Goal: Contribute content: Contribute content

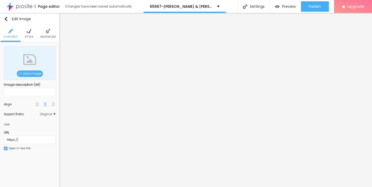
click at [29, 73] on span "Add image" at bounding box center [30, 73] width 26 height 6
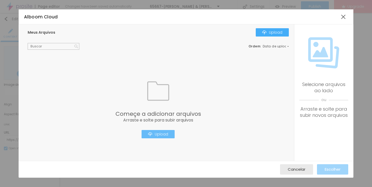
click at [157, 132] on div "Upload" at bounding box center [158, 134] width 20 height 4
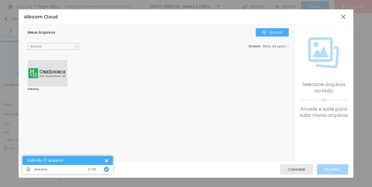
click at [50, 78] on div at bounding box center [48, 73] width 40 height 26
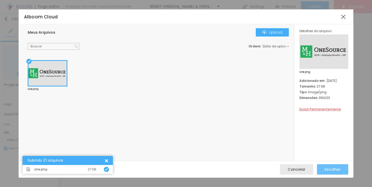
click at [334, 169] on span "Escolher" at bounding box center [333, 169] width 16 height 4
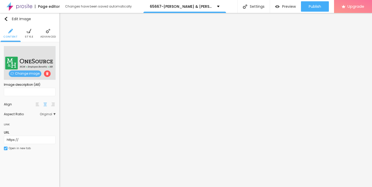
click at [30, 33] on img at bounding box center [29, 31] width 5 height 5
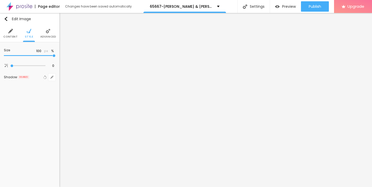
type input "95"
type input "90"
type input "75"
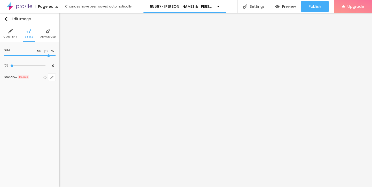
type input "75"
type input "55"
type input "40"
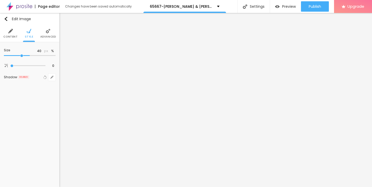
type input "20"
type input "15"
type input "10"
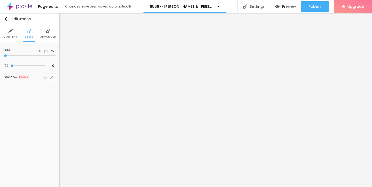
type input "10"
drag, startPoint x: 53, startPoint y: 55, endPoint x: 0, endPoint y: 55, distance: 53.5
click at [0, 55] on div "Size 10 px % 0 Border radius Shadow DISABLED Reset to default" at bounding box center [29, 64] width 59 height 45
click at [7, 19] on img "button" at bounding box center [6, 19] width 4 height 4
click at [51, 50] on button "button" at bounding box center [51, 52] width 7 height 7
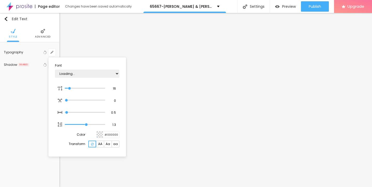
type input "1"
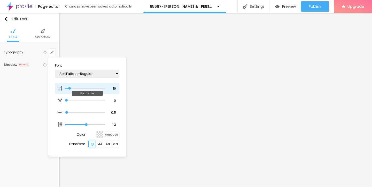
type input "14"
type input "1"
type input "15"
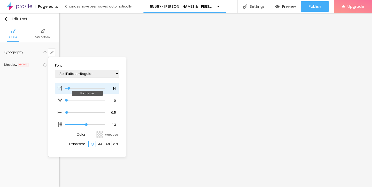
type input "1"
type input "16"
type input "1"
type input "18"
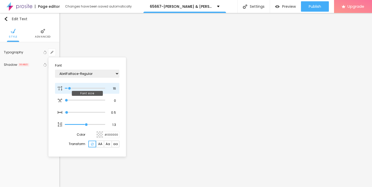
type input "18"
type input "1"
type input "19"
type input "1"
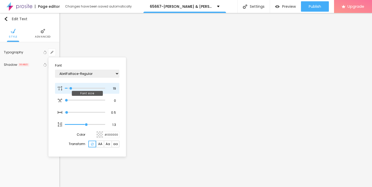
type input "21"
type input "1"
type input "22"
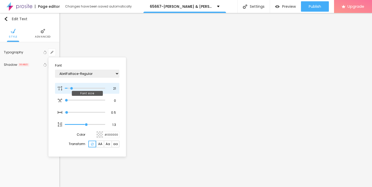
type input "1"
type input "23"
type input "1"
type input "24"
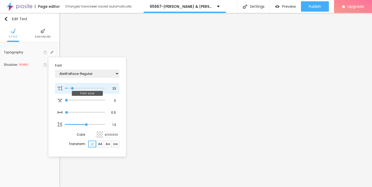
type input "24"
type input "1"
type input "25"
type input "1"
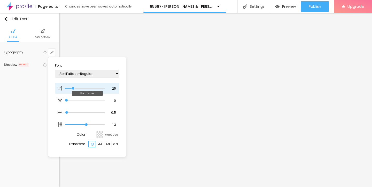
type input "26"
type input "1"
type input "27"
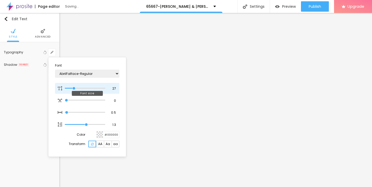
type input "1"
type input "28"
type input "1"
type input "27"
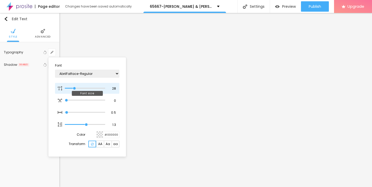
type input "27"
type input "1"
type input "26"
type input "1"
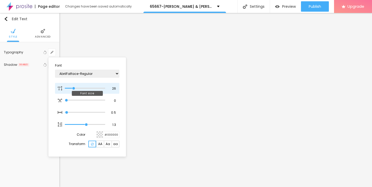
type input "25"
type input "1"
drag, startPoint x: 69, startPoint y: 87, endPoint x: 73, endPoint y: 87, distance: 4.4
type input "25"
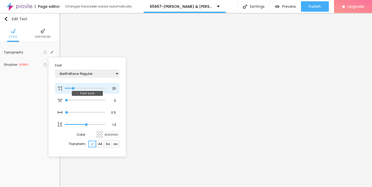
click at [73, 87] on input "range" at bounding box center [85, 88] width 40 height 3
click at [158, 105] on div at bounding box center [186, 93] width 372 height 187
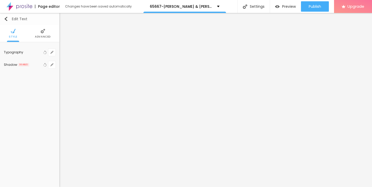
click at [7, 17] on button "Edit Text" at bounding box center [29, 19] width 59 height 12
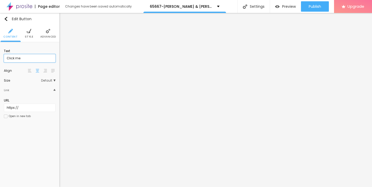
click at [23, 59] on input "Click me" at bounding box center [30, 58] width 52 height 8
drag, startPoint x: 23, startPoint y: 59, endPoint x: 0, endPoint y: 59, distance: 23.0
click at [0, 59] on div "Text Click me Align Size Default Small Default Big Link URL https:// Open in ne…" at bounding box center [29, 85] width 59 height 86
paste input "→ VIEW DOCUMENT HERE"
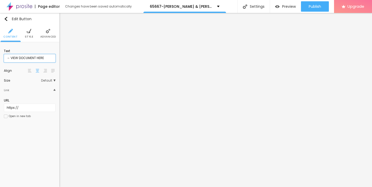
type input "→ VIEW DOCUMENT HERE"
click at [23, 109] on input "https://" at bounding box center [30, 107] width 52 height 8
drag, startPoint x: 22, startPoint y: 107, endPoint x: 0, endPoint y: 107, distance: 22.2
click at [0, 107] on div "Text → VIEW DOCUMENT HERE Align Size Default Small Default Big Link URL https:/…" at bounding box center [29, 85] width 59 height 86
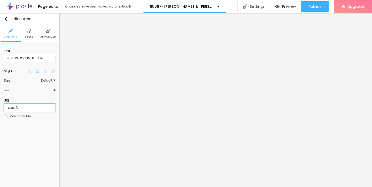
paste input "[DOMAIN_NAME]"
type input "[URL][DOMAIN_NAME]"
click at [29, 33] on img at bounding box center [29, 31] width 5 height 5
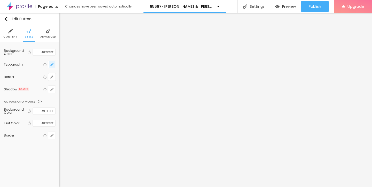
click at [53, 64] on icon "button" at bounding box center [51, 64] width 3 height 3
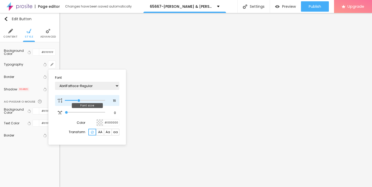
type input "17"
type input "18"
type input "19"
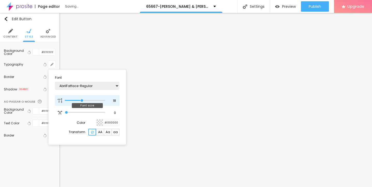
type input "19"
type input "20"
type input "21"
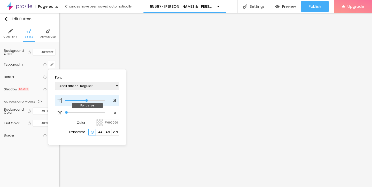
type input "22"
drag, startPoint x: 79, startPoint y: 99, endPoint x: 88, endPoint y: 99, distance: 8.8
type input "22"
click at [88, 99] on input "range" at bounding box center [85, 100] width 40 height 3
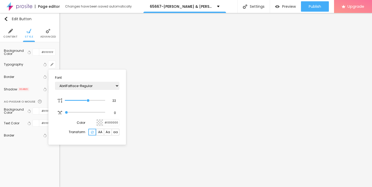
click at [172, 127] on div at bounding box center [186, 93] width 372 height 187
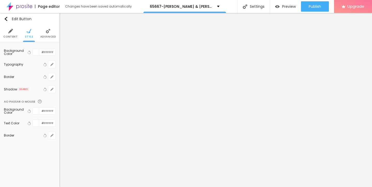
click at [9, 31] on img at bounding box center [10, 31] width 5 height 5
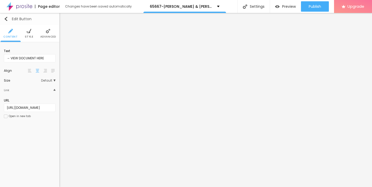
click at [6, 18] on img "button" at bounding box center [6, 19] width 4 height 4
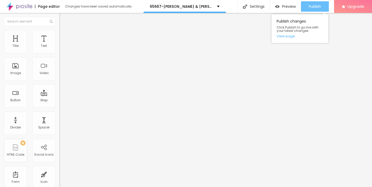
click at [311, 6] on span "Publish" at bounding box center [315, 6] width 12 height 4
click at [314, 5] on span "Publish" at bounding box center [315, 6] width 12 height 4
